Goal: Find specific page/section: Find specific page/section

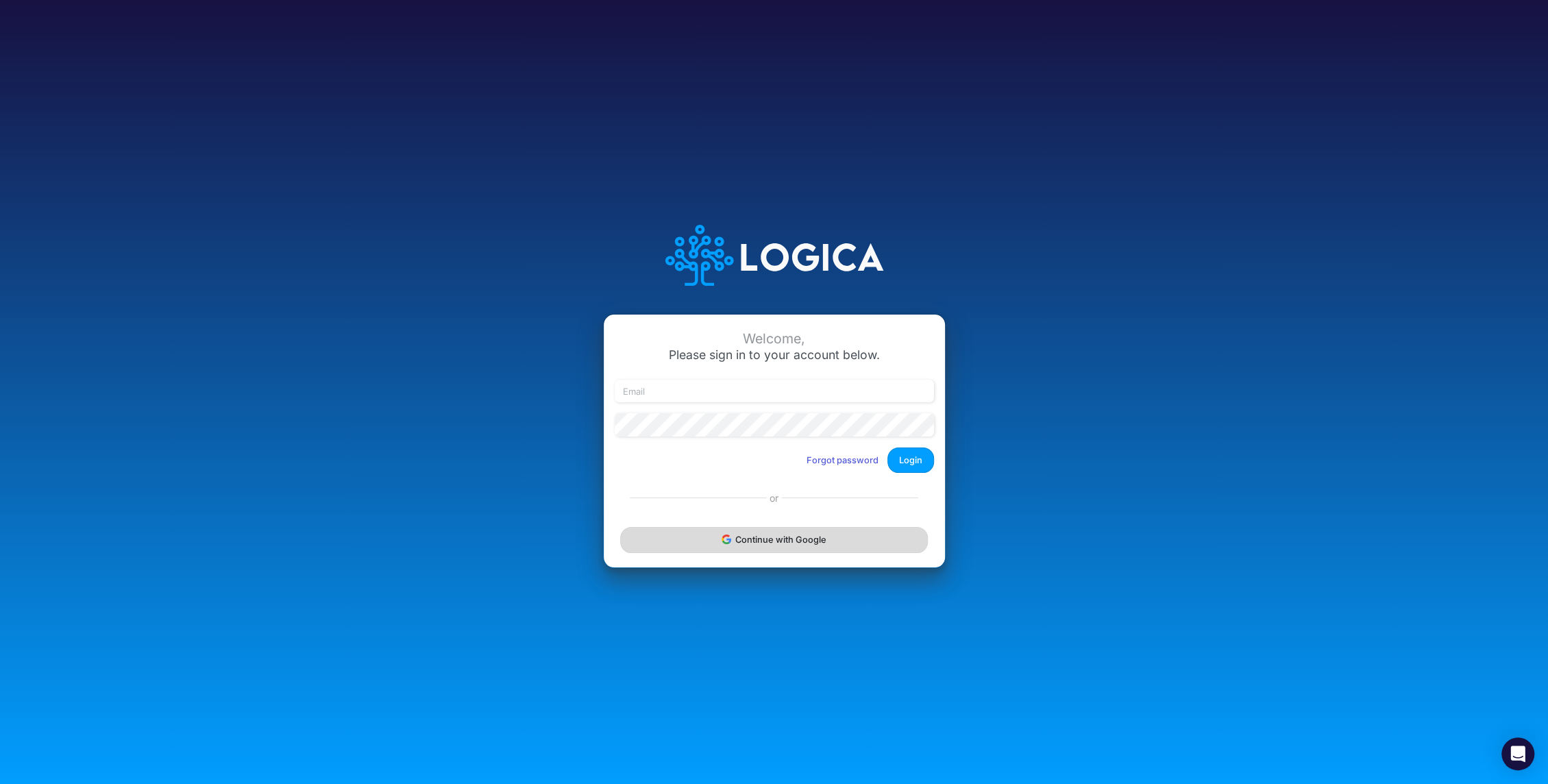
click at [772, 537] on button "Continue with Google" at bounding box center [774, 539] width 307 height 25
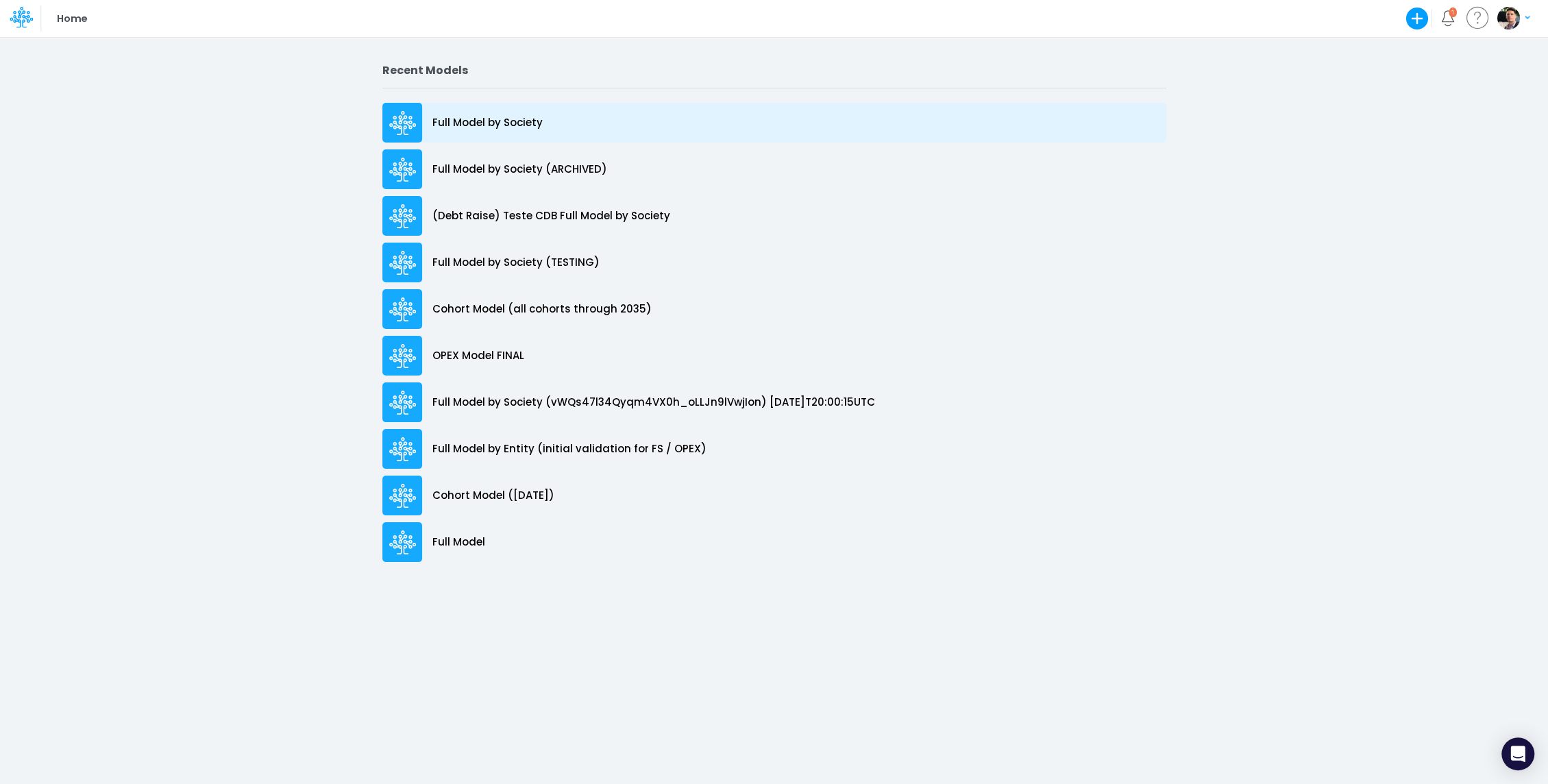
click at [458, 139] on div "Full Model by Society" at bounding box center [775, 122] width 784 height 40
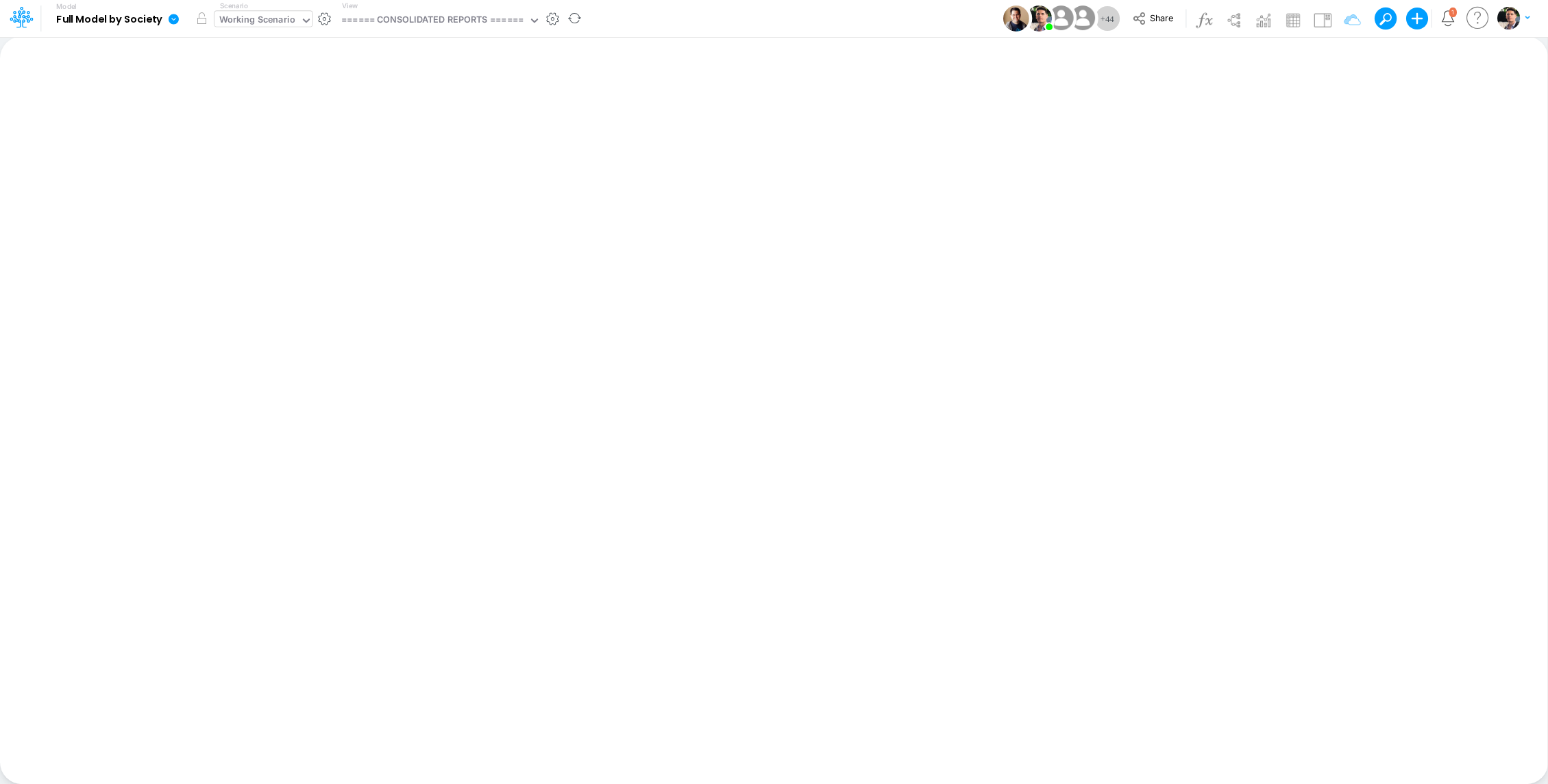
click at [279, 26] on div "Working Scenario" at bounding box center [258, 21] width 76 height 16
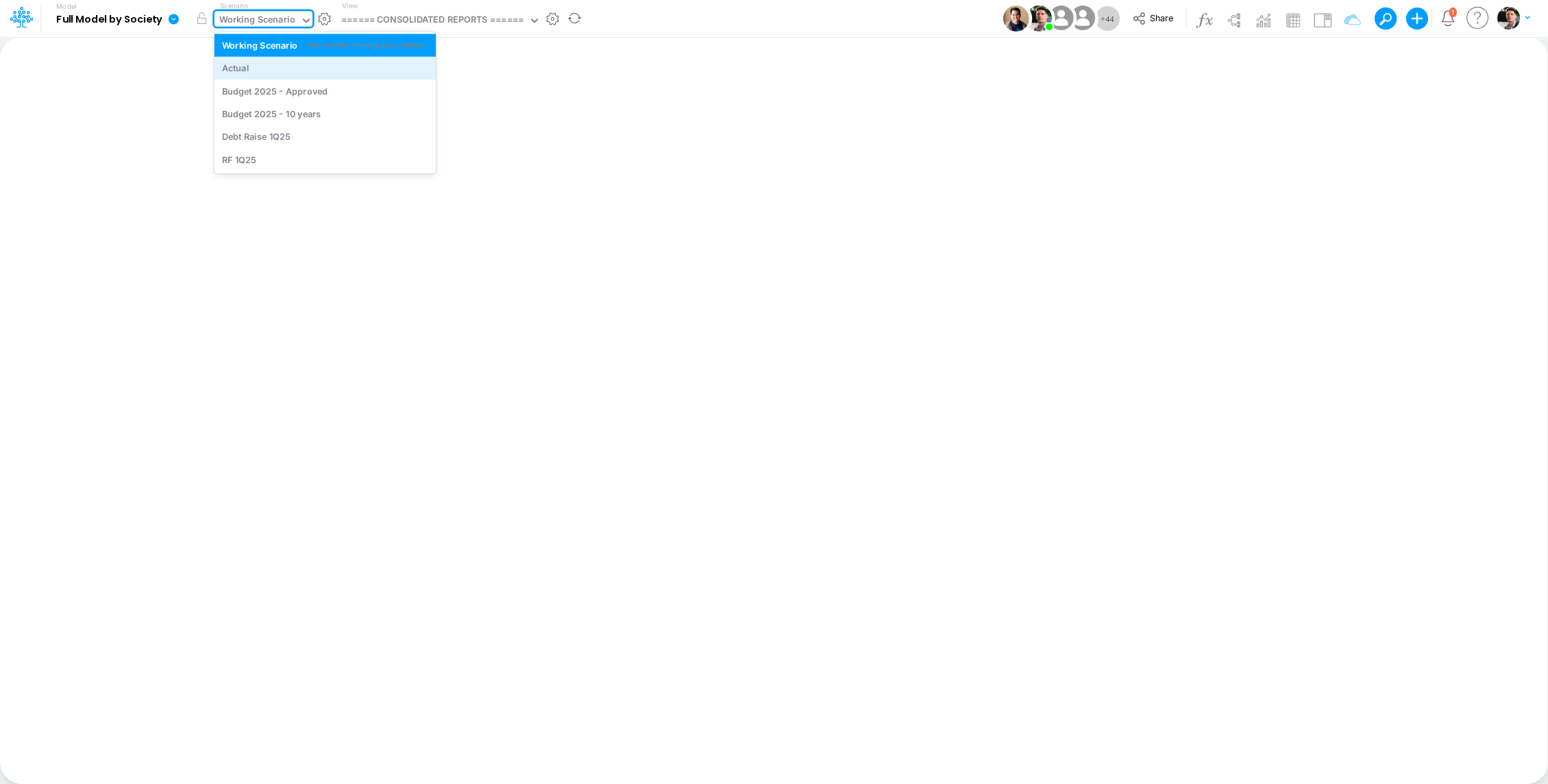
click at [264, 67] on div "Actual" at bounding box center [325, 68] width 207 height 13
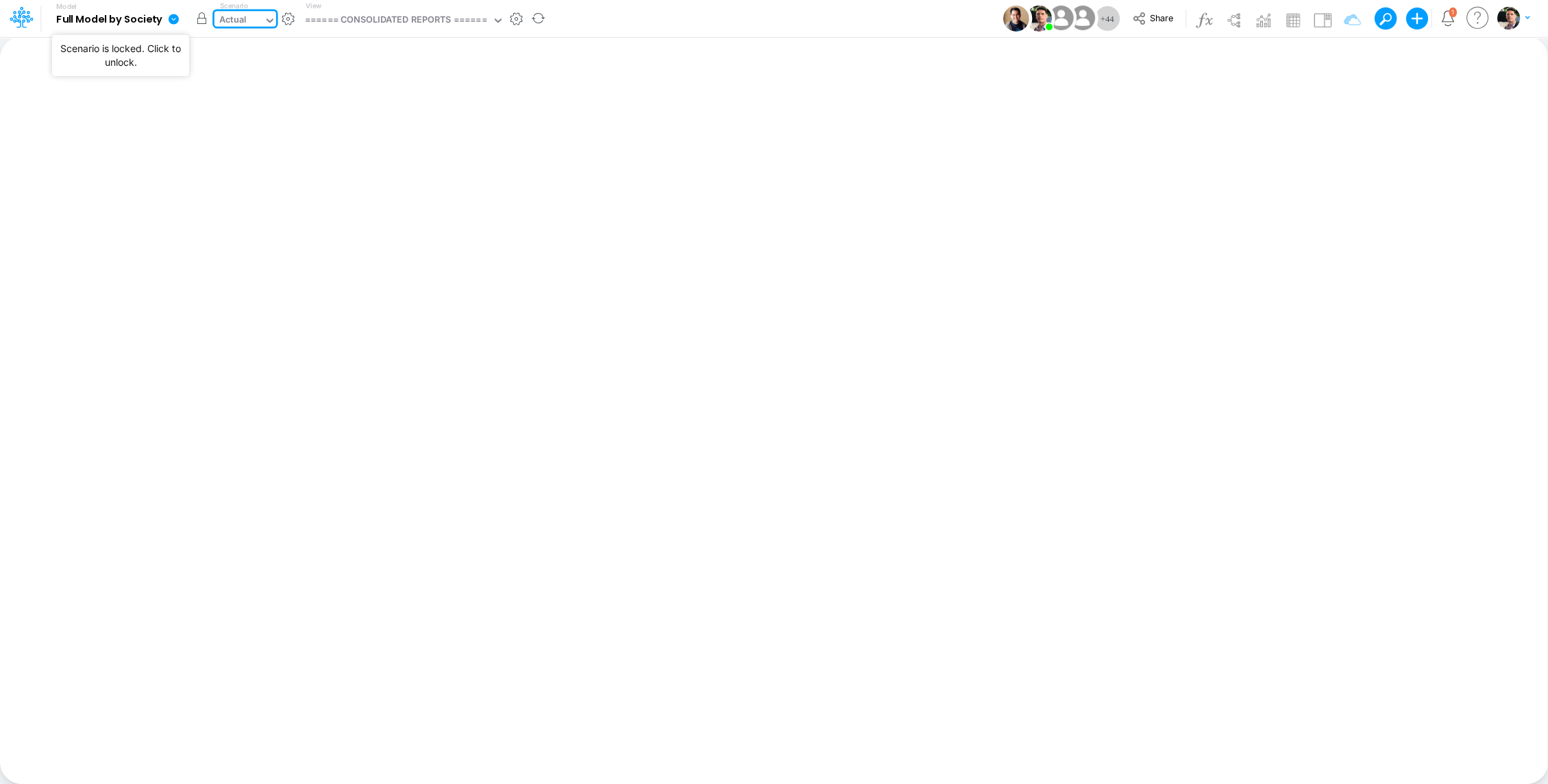
click at [205, 19] on button "button" at bounding box center [202, 18] width 24 height 24
click at [441, 30] on div "====== CONSOLIDATED REPORTS ======" at bounding box center [396, 22] width 192 height 21
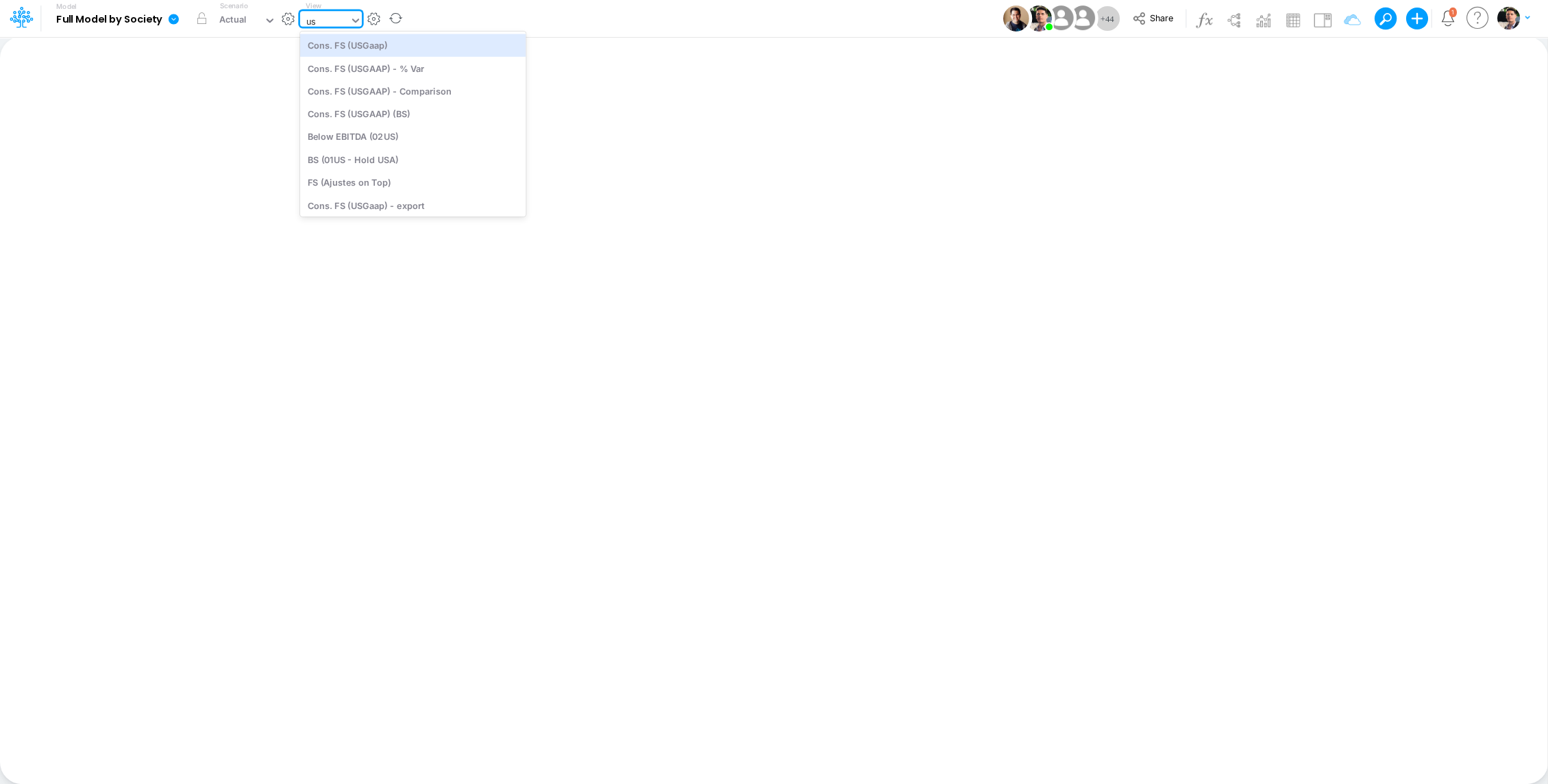
type input "usg"
type input "Consolidated FS - USGAAP"
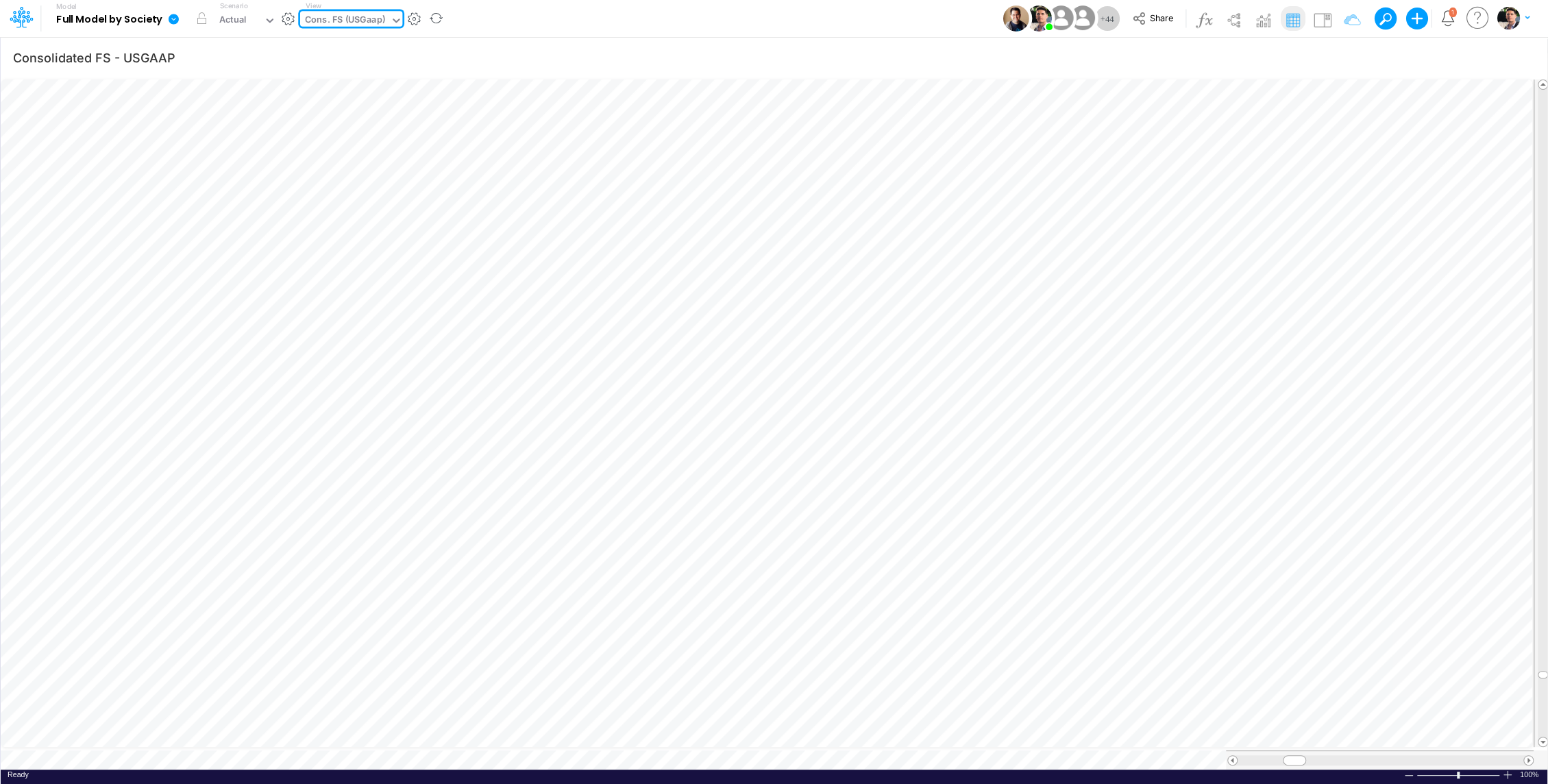
click at [393, 22] on icon at bounding box center [396, 21] width 12 height 12
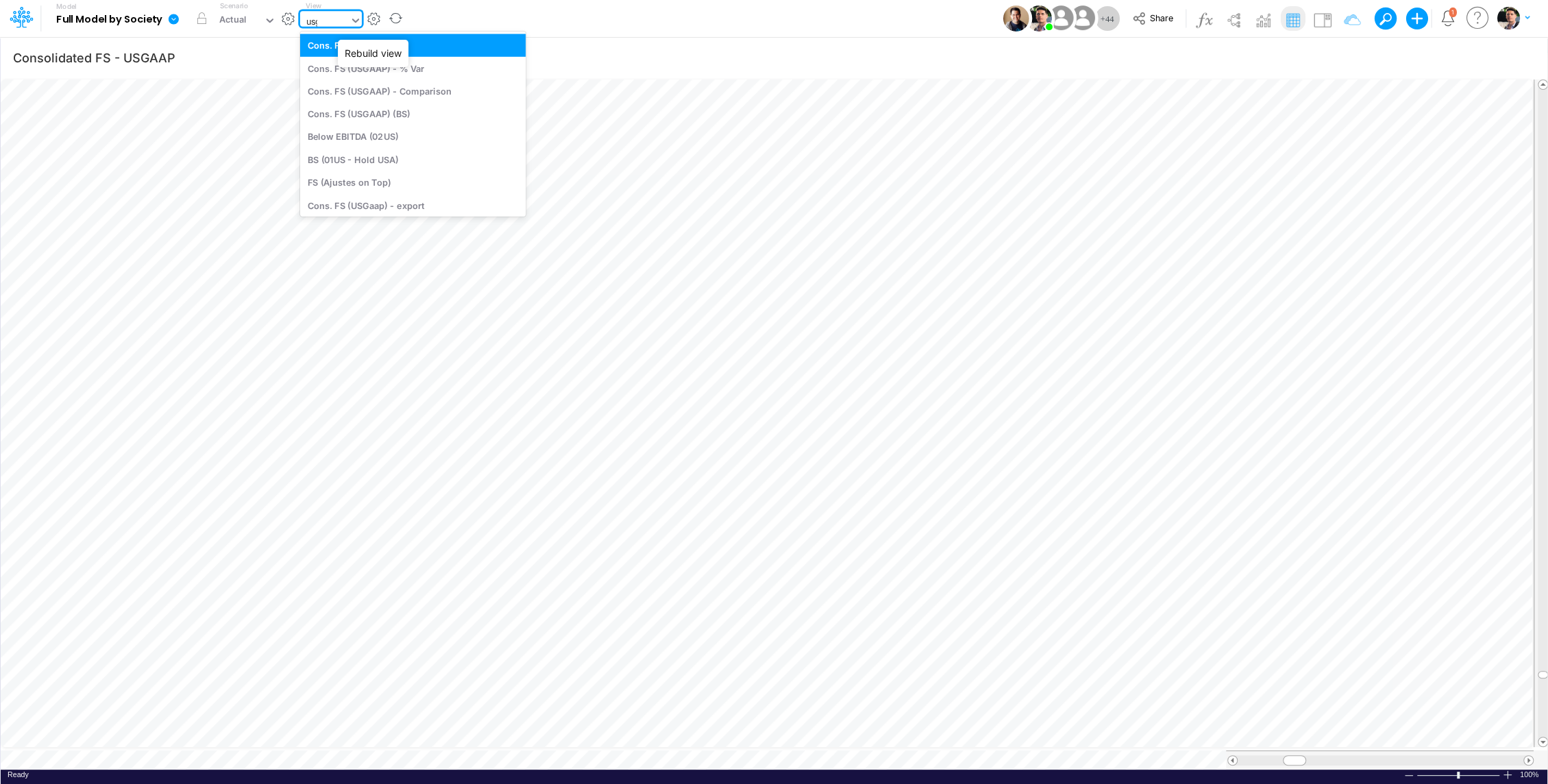
type input "usga"
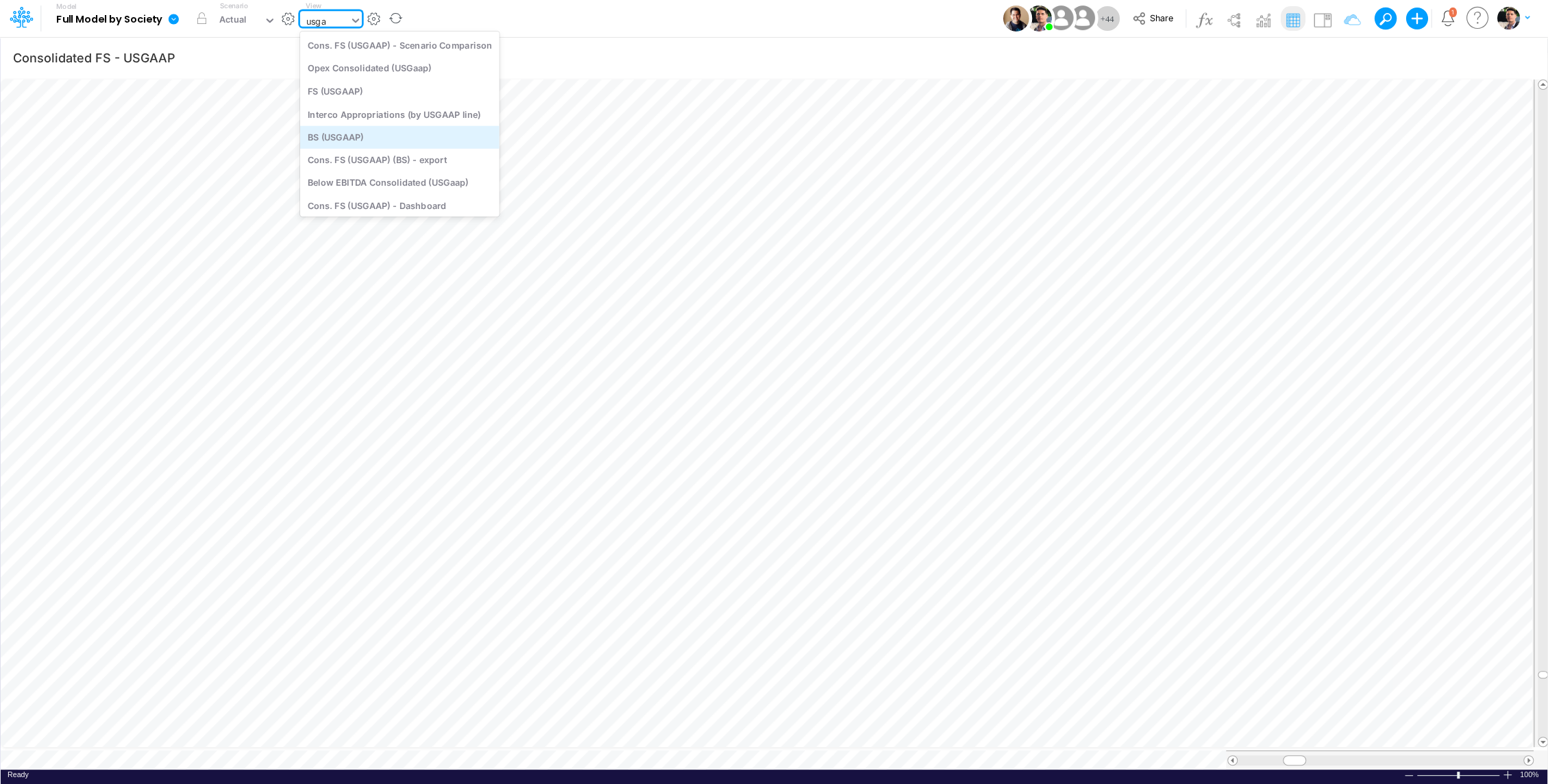
click at [367, 138] on div "BS (USGAAP)" at bounding box center [400, 137] width 200 height 23
type input "BS (USGAAP) - Detailed"
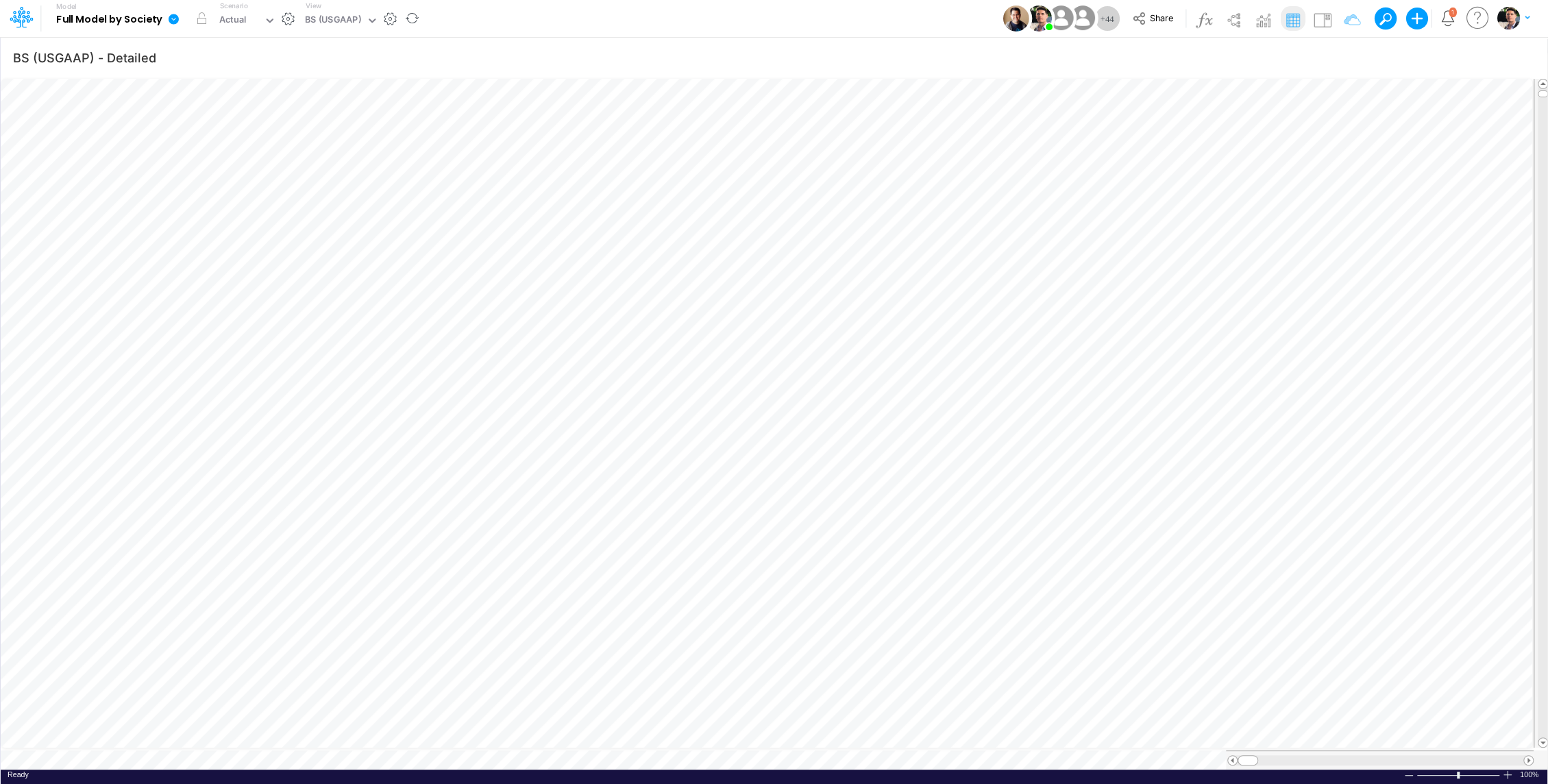
scroll to position [6, 2]
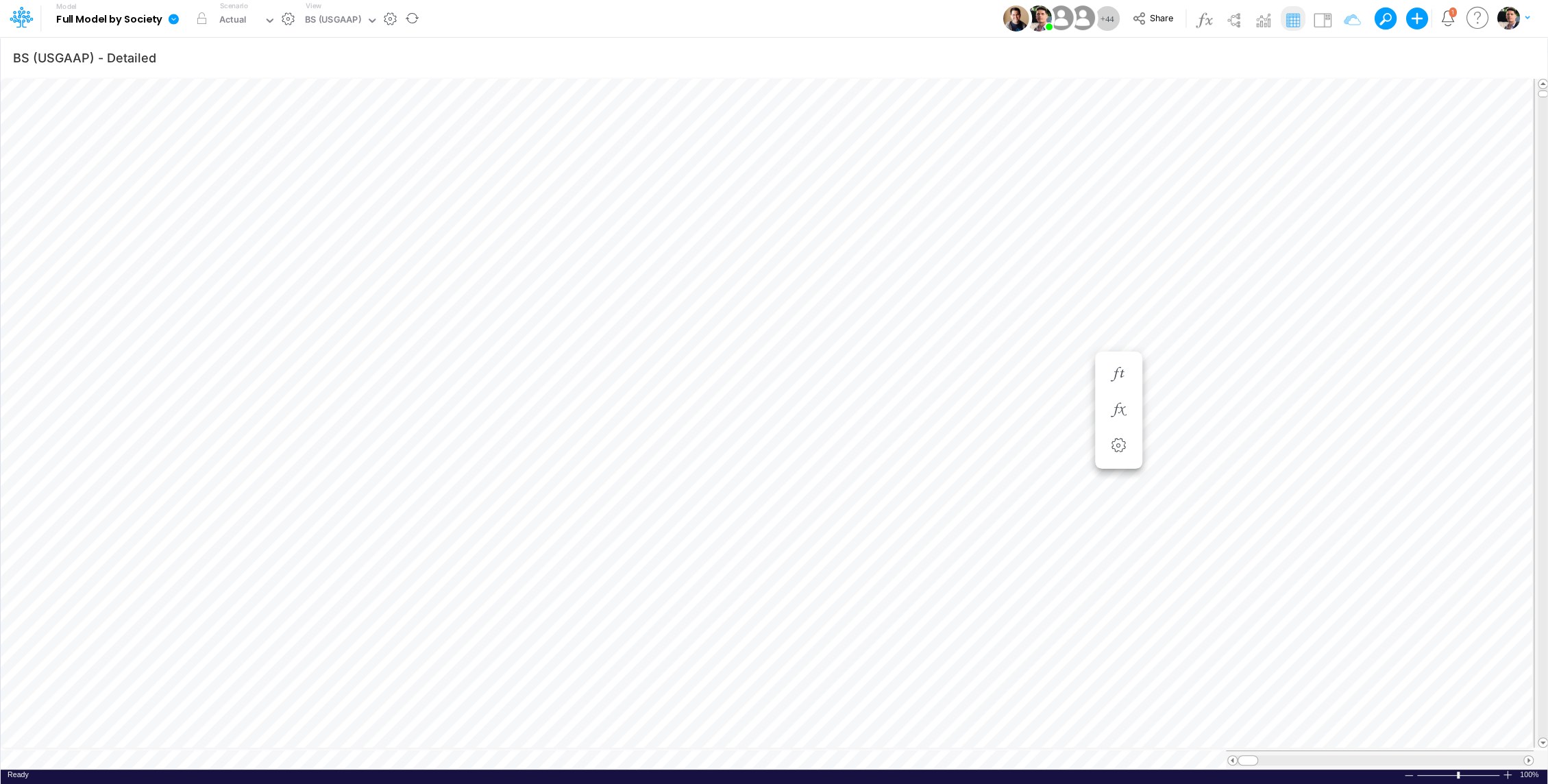
scroll to position [6, 2]
